Goal: Communication & Community: Ask a question

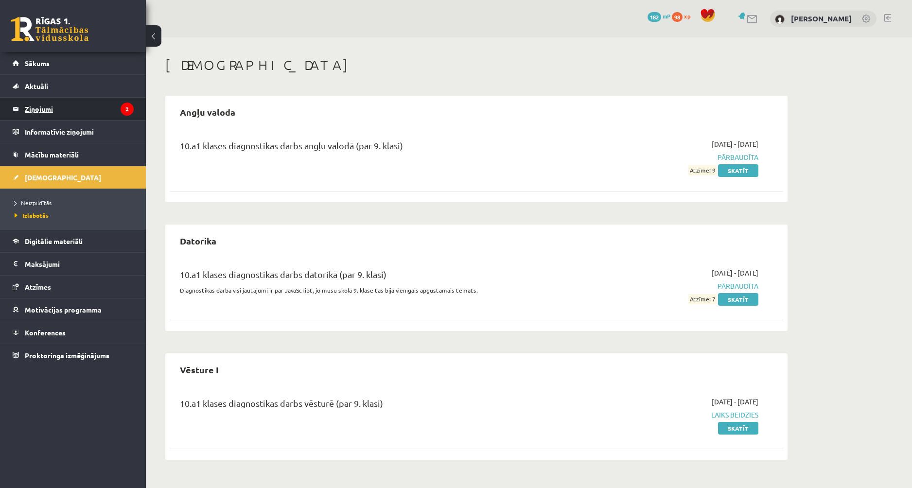
click at [35, 105] on legend "Ziņojumi 2" at bounding box center [79, 109] width 109 height 22
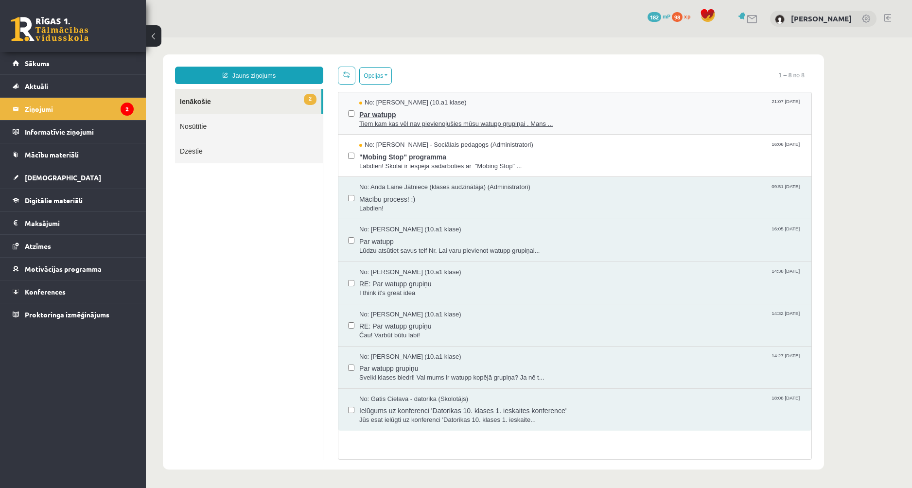
click at [484, 110] on span "Par watupp" at bounding box center [580, 113] width 442 height 12
click at [558, 151] on span ""Mobing Stop" programma" at bounding box center [580, 156] width 442 height 12
click at [506, 108] on span "Par watupp" at bounding box center [580, 113] width 442 height 12
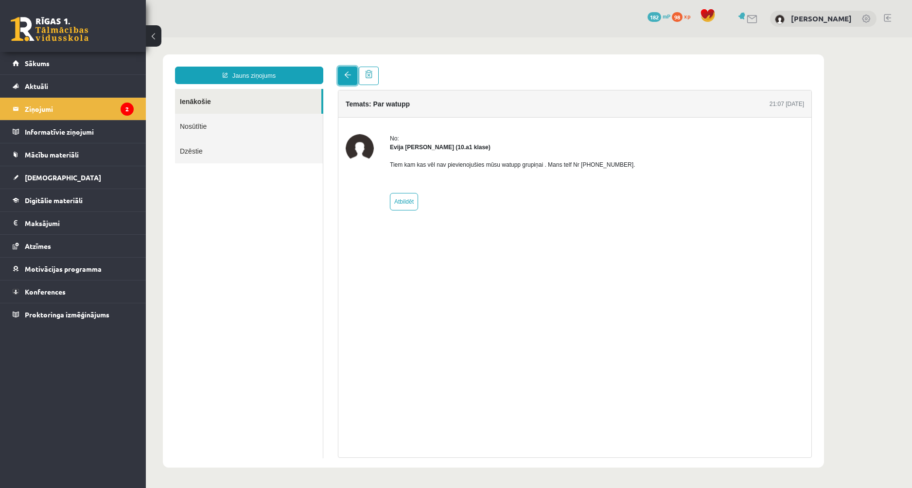
click at [346, 74] on span at bounding box center [347, 74] width 7 height 7
